Goal: Task Accomplishment & Management: Manage account settings

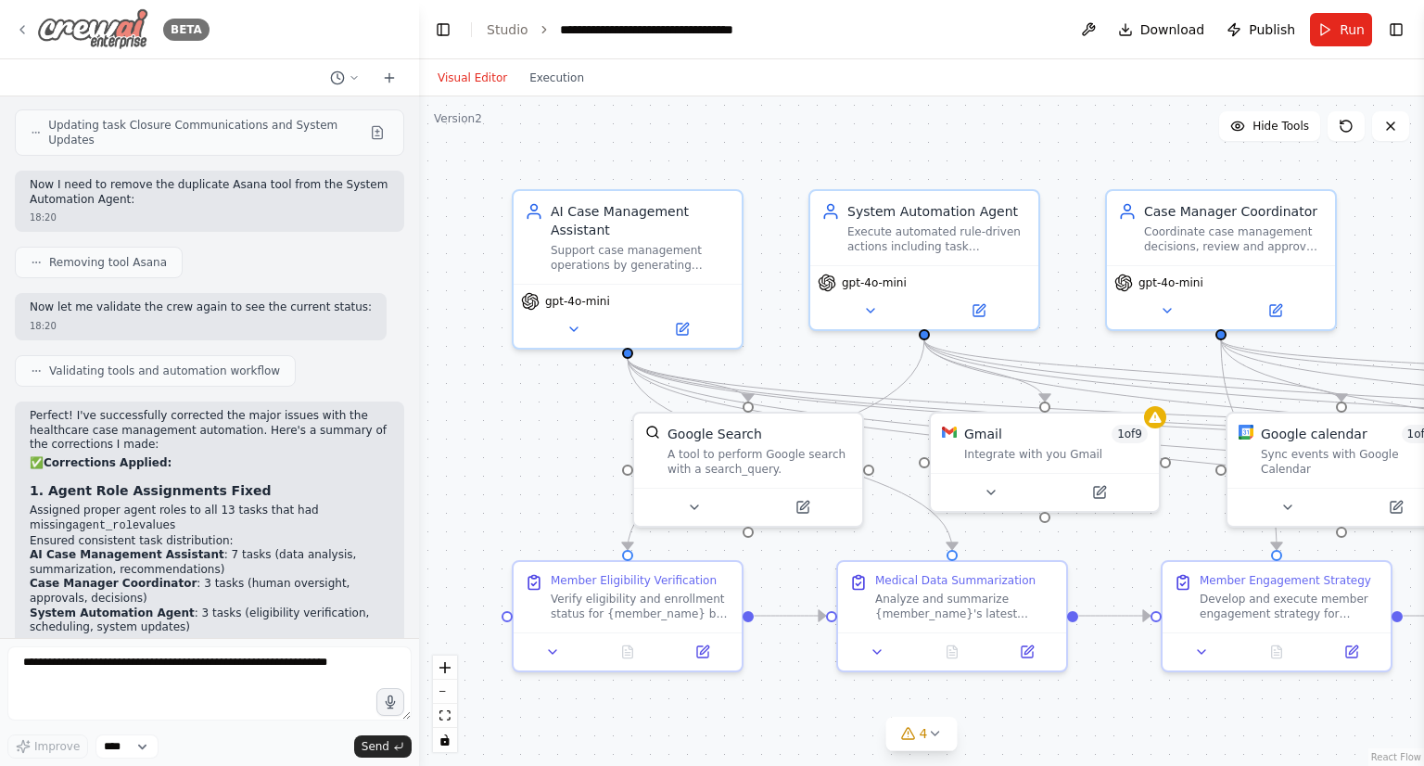
click at [76, 32] on img at bounding box center [92, 29] width 111 height 42
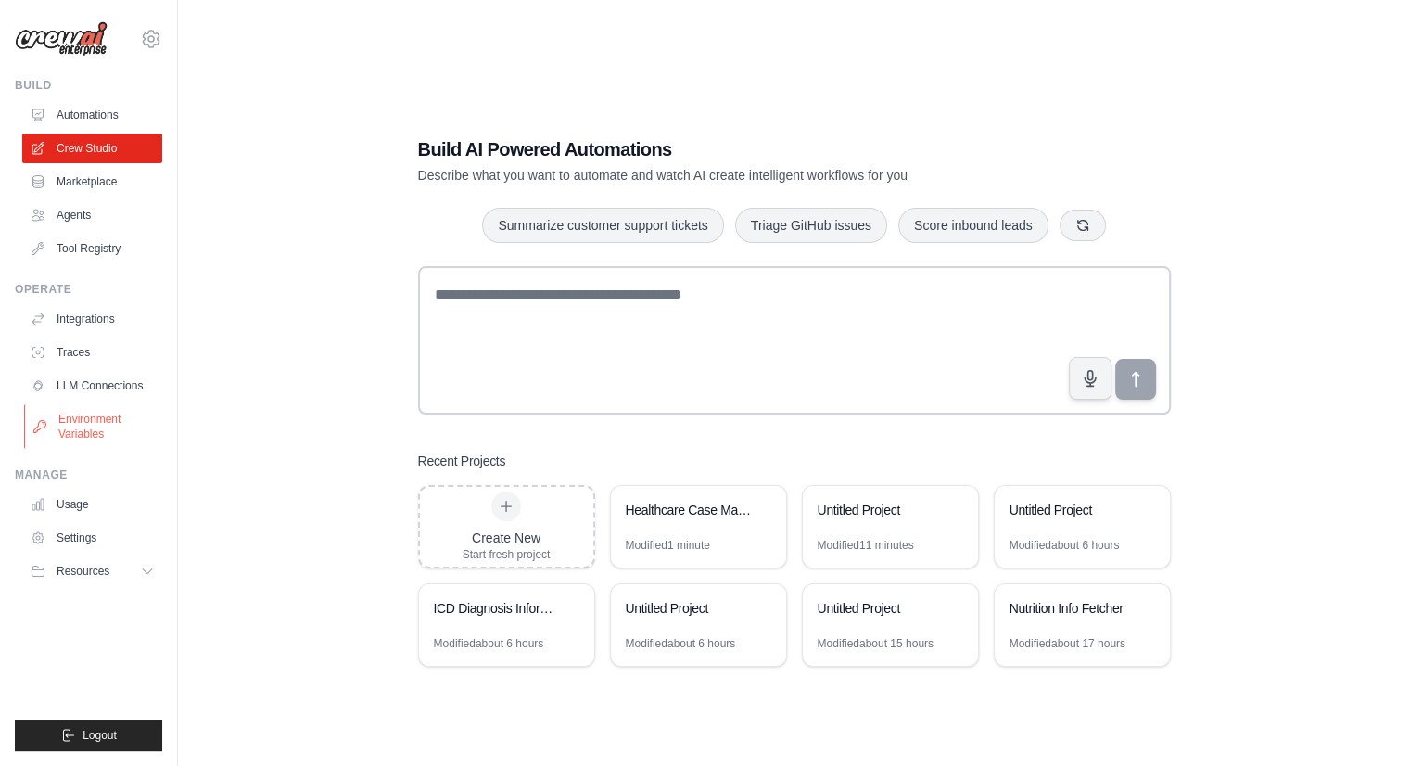
click at [125, 428] on link "Environment Variables" at bounding box center [94, 426] width 140 height 45
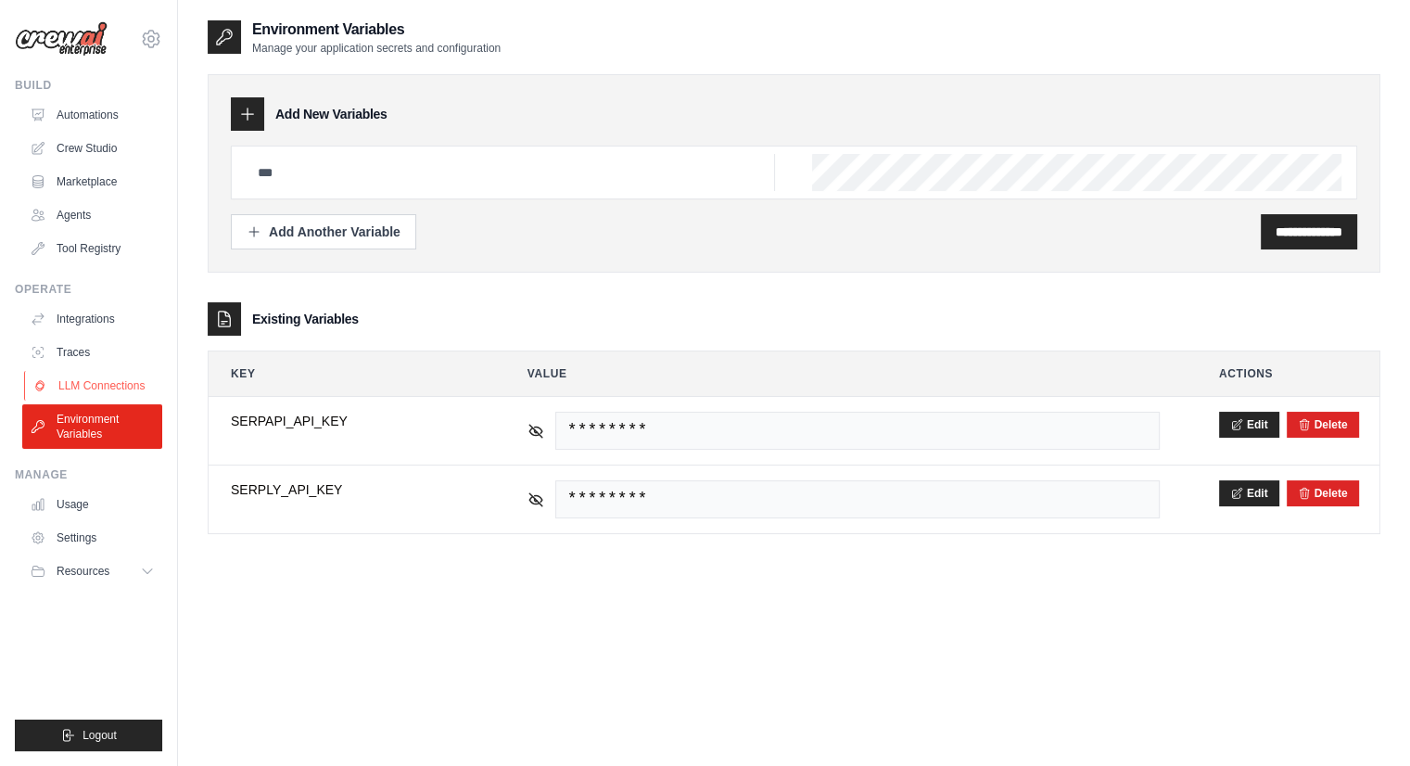
click at [115, 374] on link "LLM Connections" at bounding box center [94, 386] width 140 height 30
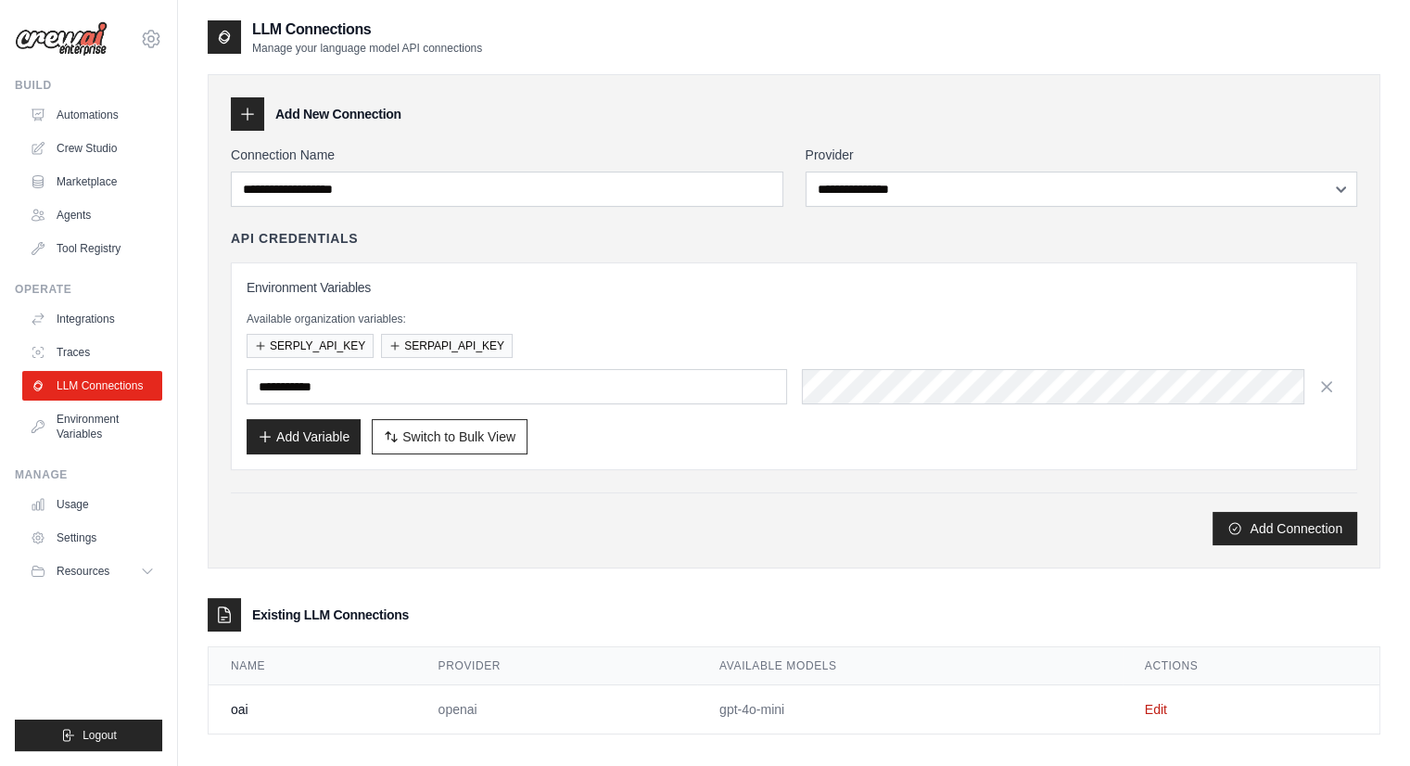
scroll to position [37, 0]
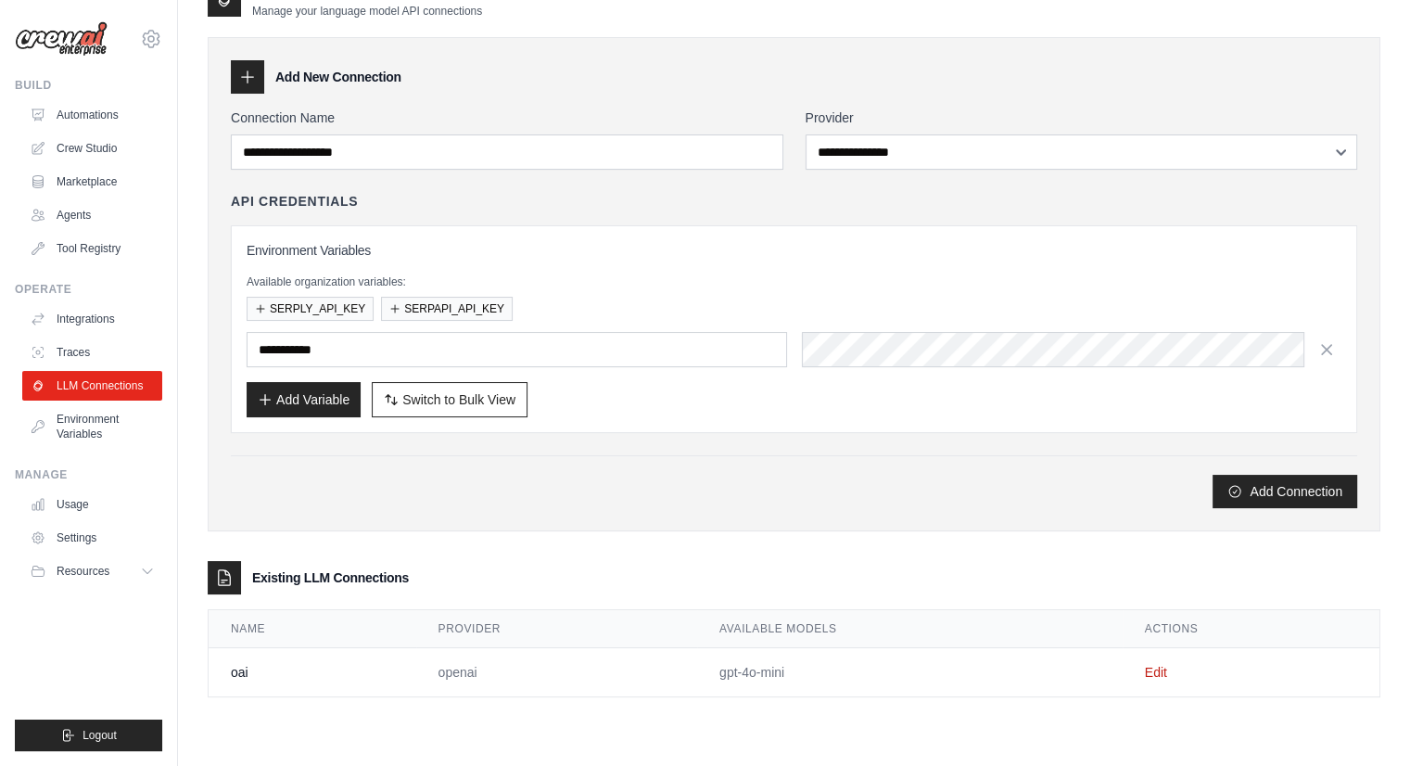
click at [1160, 677] on td "Edit" at bounding box center [1251, 672] width 257 height 49
click at [1157, 668] on link "Edit" at bounding box center [1156, 672] width 22 height 15
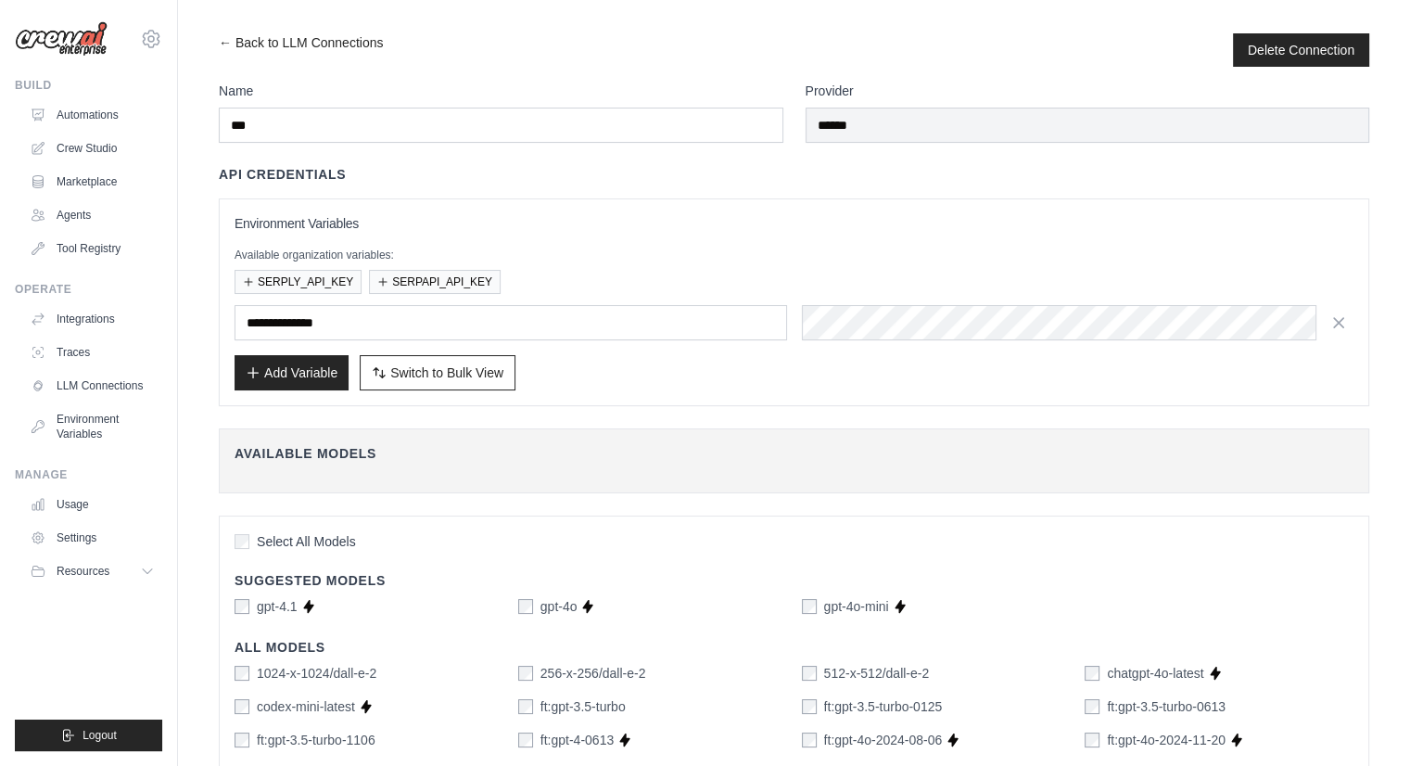
click at [512, 401] on div "**********" at bounding box center [794, 302] width 1151 height 208
